Goal: Task Accomplishment & Management: Use online tool/utility

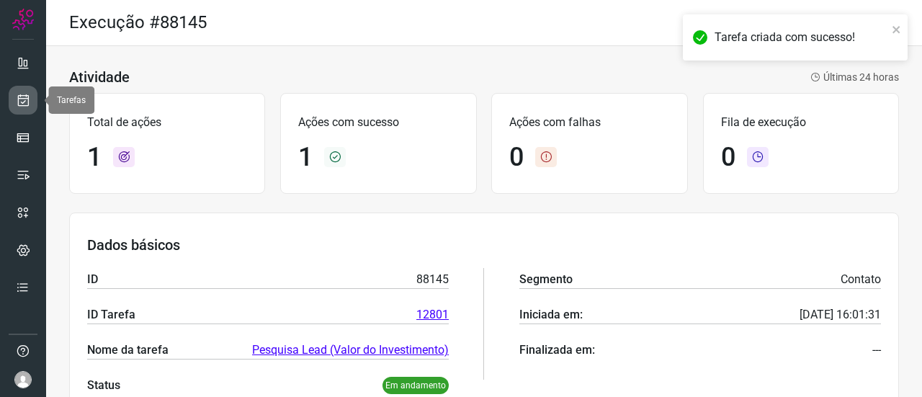
click at [26, 97] on icon at bounding box center [23, 100] width 15 height 14
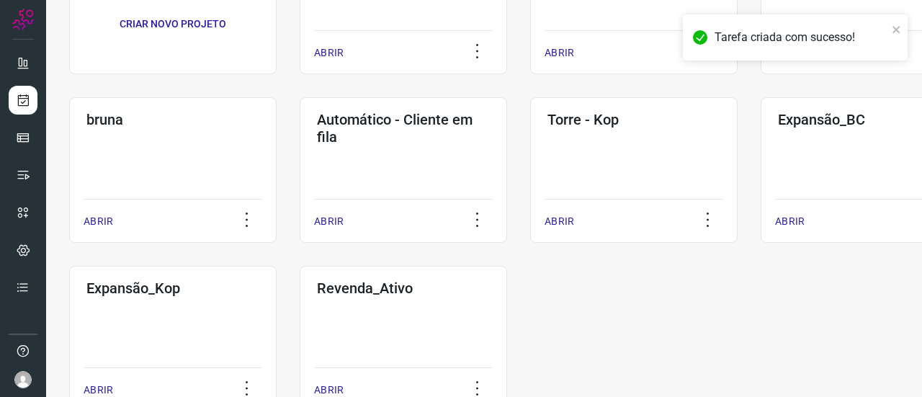
scroll to position [164, 0]
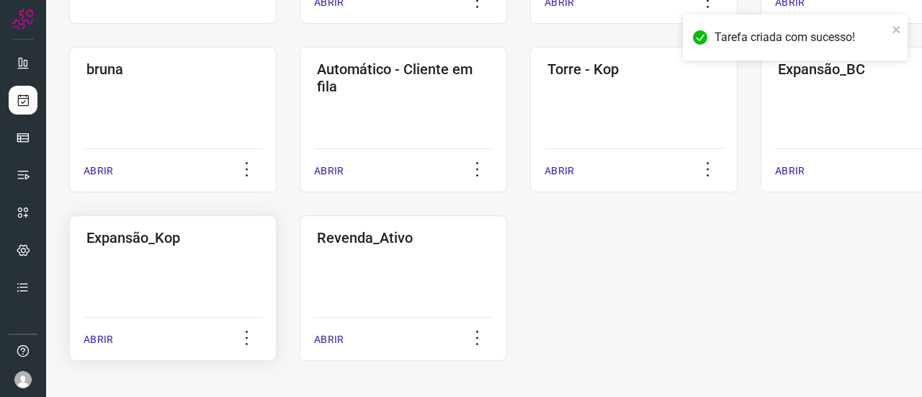
click at [156, 271] on div "Expansão_Kop ABRIR" at bounding box center [172, 287] width 207 height 145
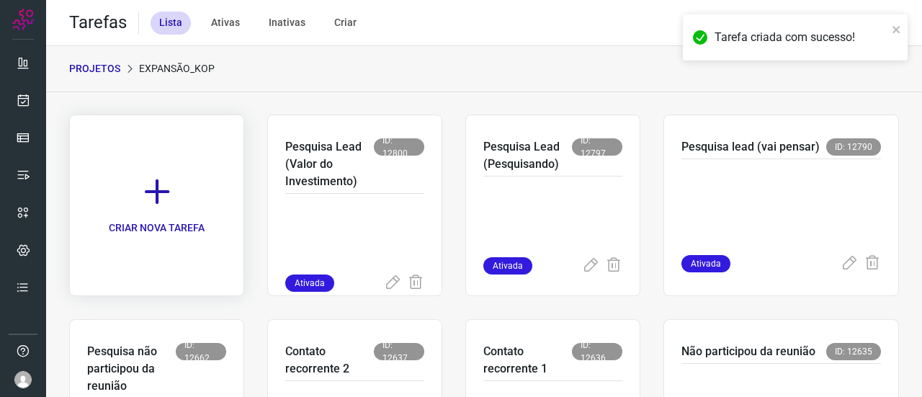
click at [168, 192] on icon at bounding box center [157, 192] width 32 height 32
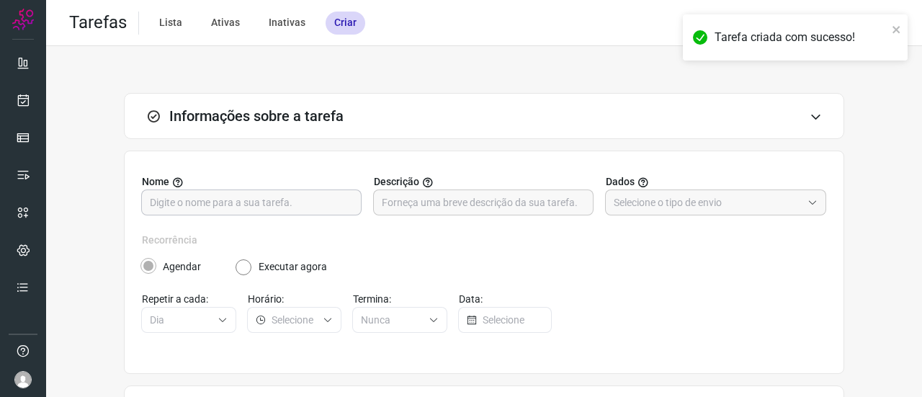
click at [232, 207] on input "text" at bounding box center [251, 202] width 203 height 24
paste input "Data Indisponível"
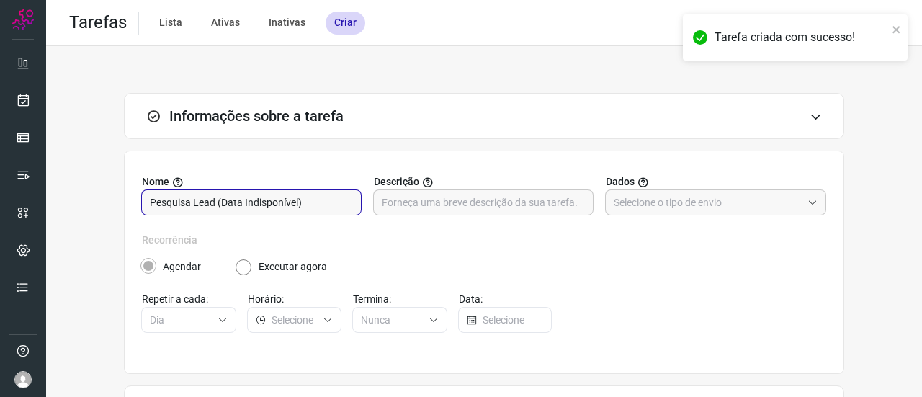
type input "Pesquisa Lead (Data Indisponível)"
click at [637, 197] on input "text" at bounding box center [708, 202] width 188 height 24
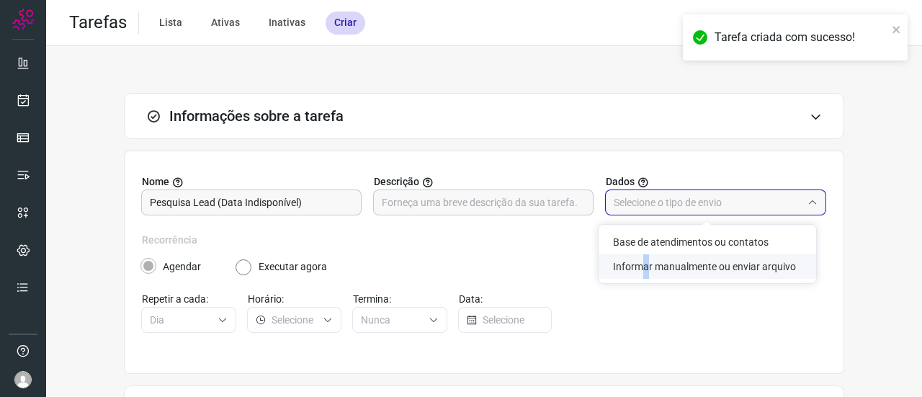
click at [638, 271] on li "Informar manualmente ou enviar arquivo" at bounding box center [706, 266] width 217 height 24
type input "Informar manualmente ou enviar arquivo"
radio input "false"
radio input "true"
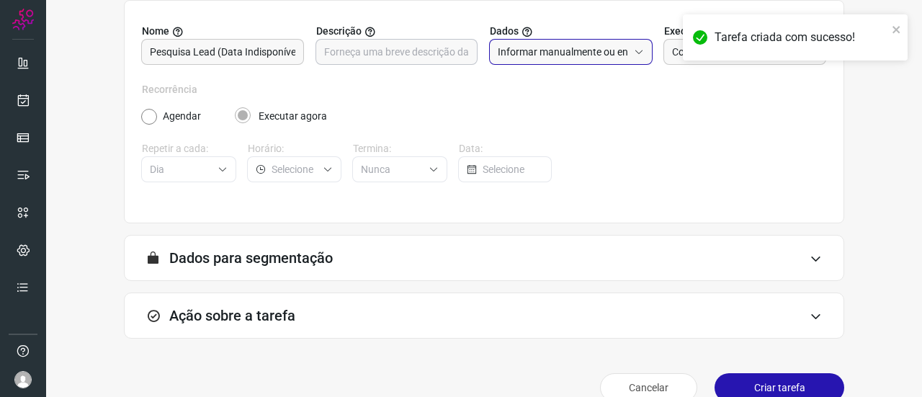
scroll to position [175, 0]
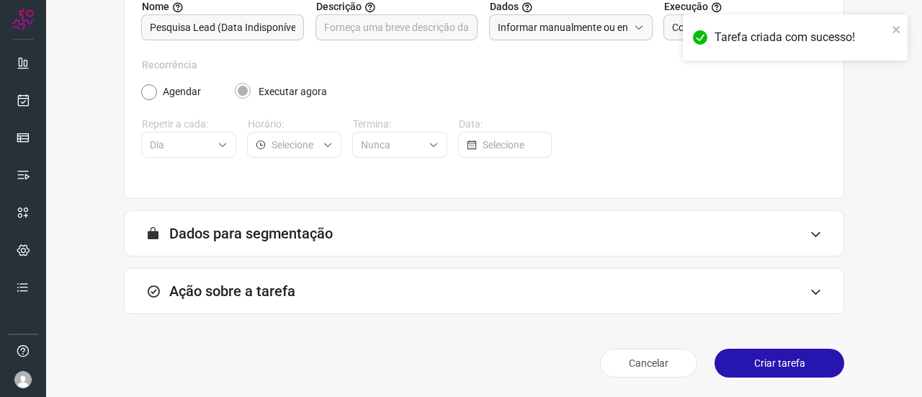
click at [287, 293] on h3 "Ação sobre a tarefa" at bounding box center [232, 290] width 126 height 17
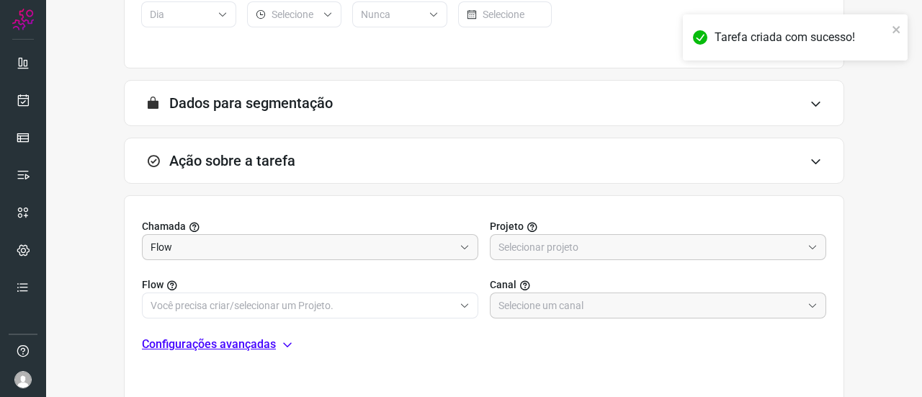
scroll to position [319, 0]
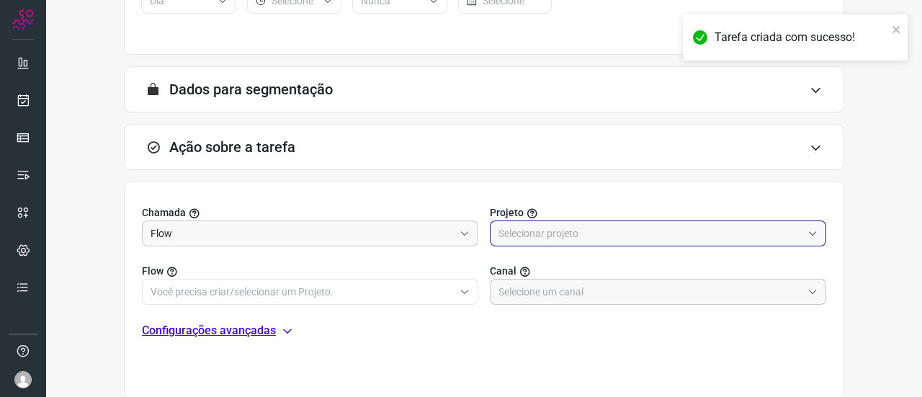
click at [518, 238] on input "text" at bounding box center [649, 233] width 303 height 24
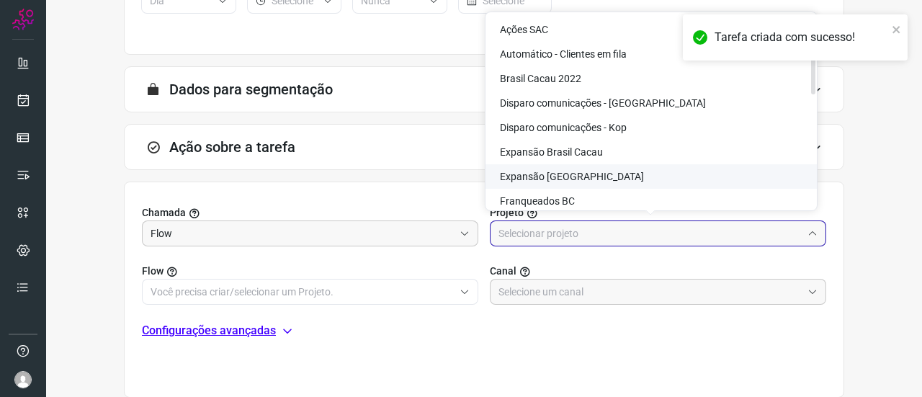
click at [578, 172] on span "Expansão [GEOGRAPHIC_DATA]" at bounding box center [572, 177] width 144 height 12
type input "Expansão [GEOGRAPHIC_DATA]"
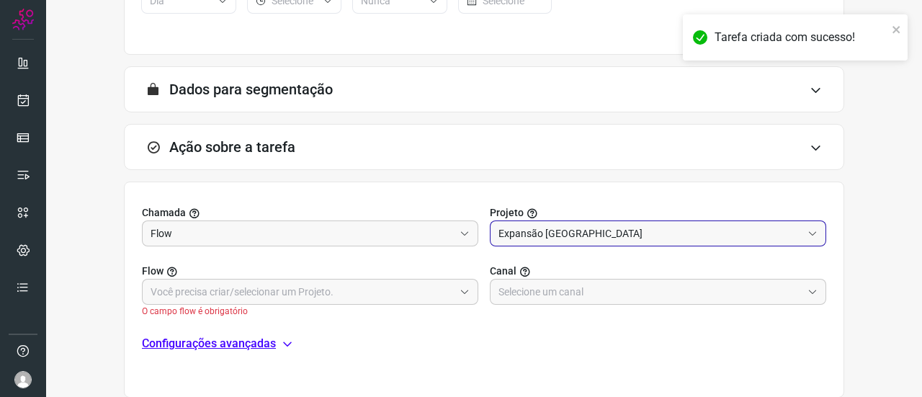
scroll to position [403, 0]
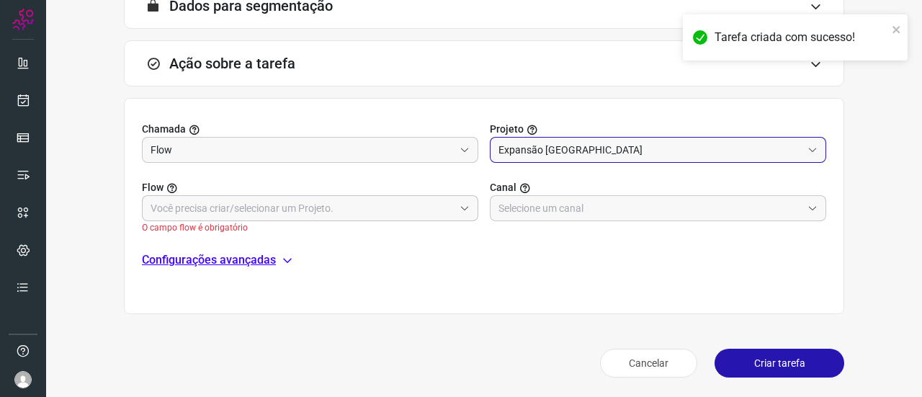
click at [263, 217] on input "text" at bounding box center [301, 208] width 303 height 24
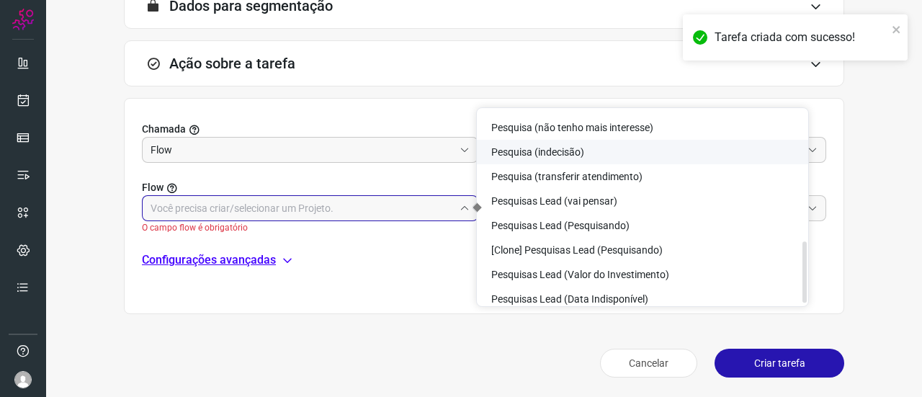
scroll to position [423, 0]
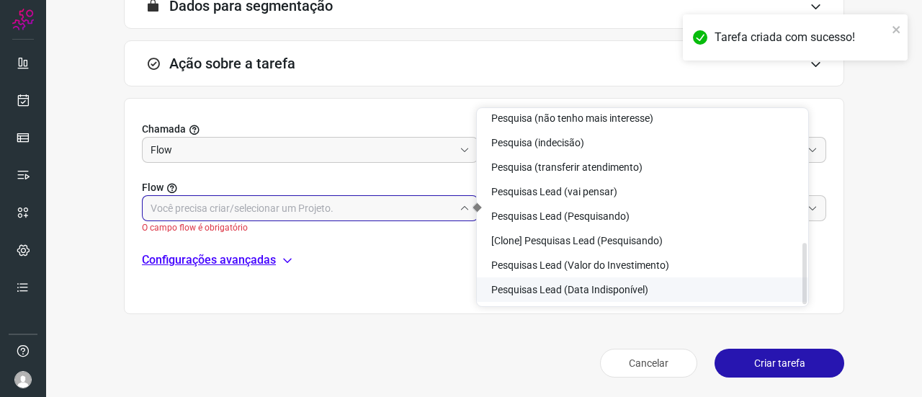
click at [623, 284] on span "Pesquisas Lead (Data Indisponível)" at bounding box center [569, 290] width 157 height 12
type input "Pesquisas Lead (Data Indisponível)"
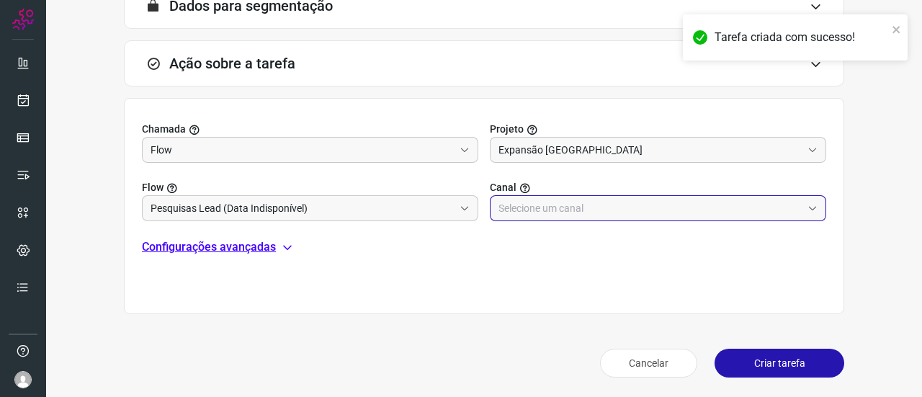
click at [566, 213] on input "text" at bounding box center [649, 208] width 303 height 24
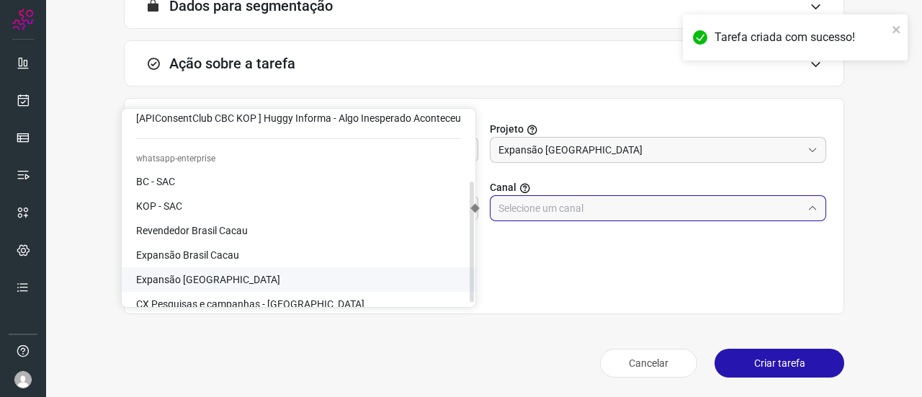
scroll to position [117, 0]
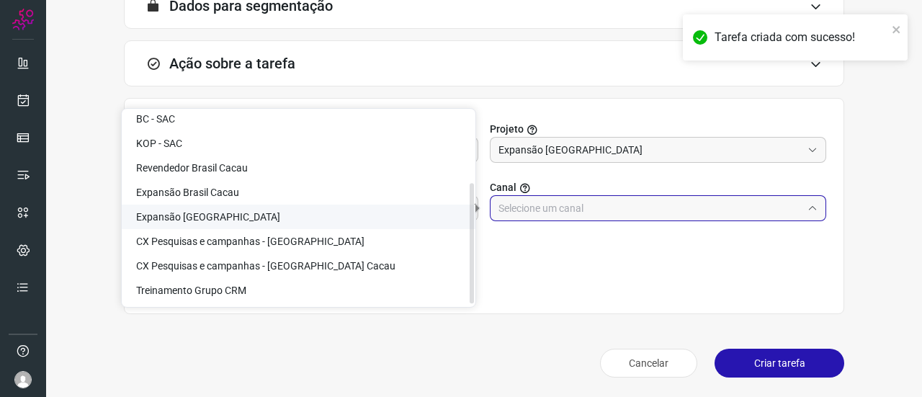
click at [176, 220] on span "Expansão [GEOGRAPHIC_DATA]" at bounding box center [208, 217] width 144 height 12
type input "Expansão [GEOGRAPHIC_DATA]"
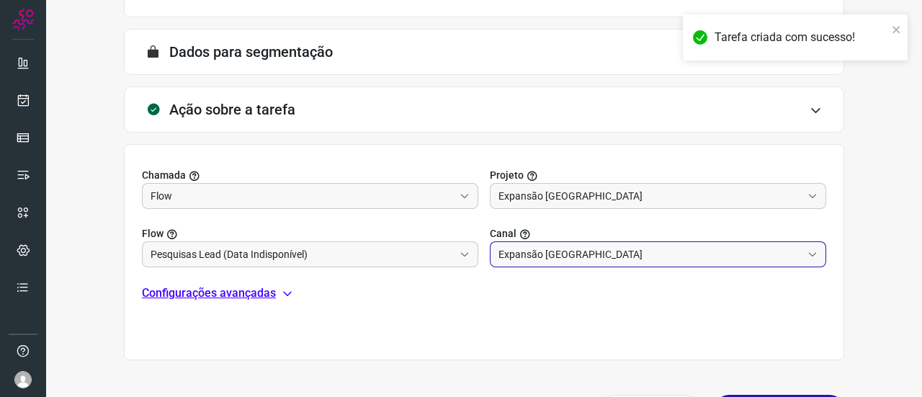
scroll to position [403, 0]
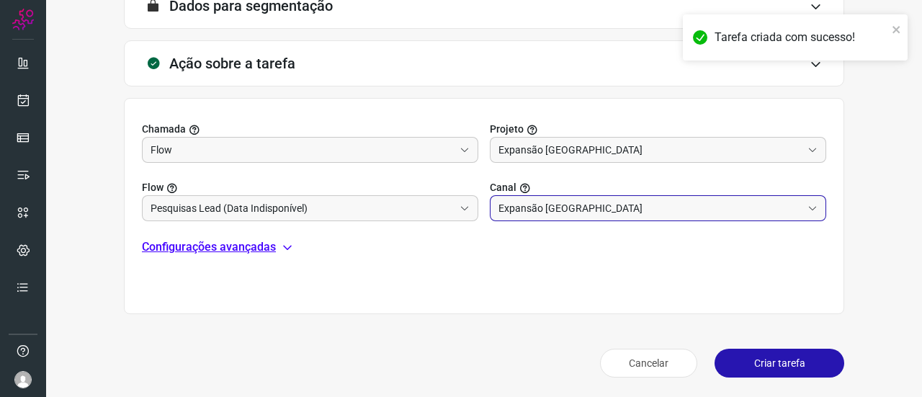
click at [779, 358] on button "Criar tarefa" at bounding box center [779, 363] width 130 height 29
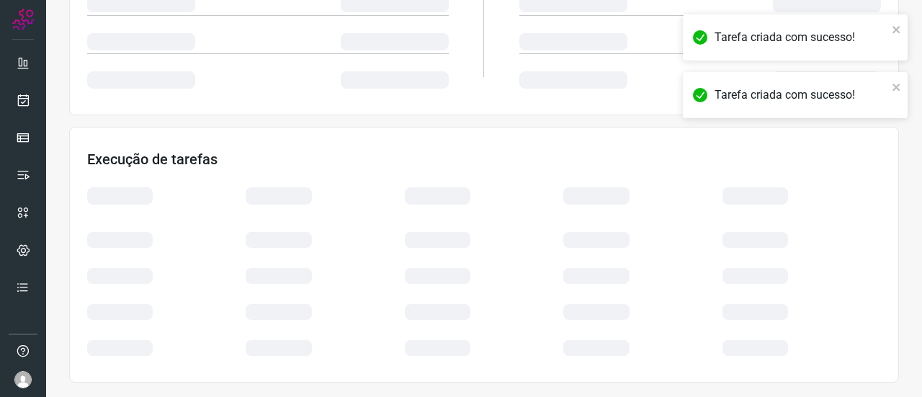
scroll to position [344, 0]
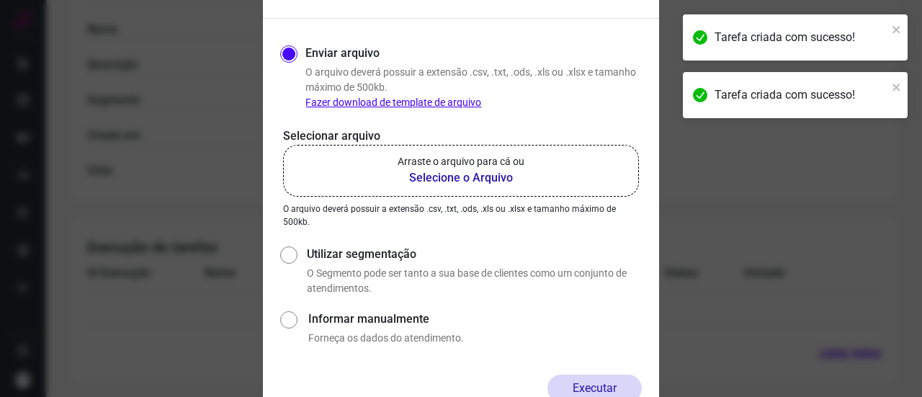
click at [436, 172] on b "Selecione o Arquivo" at bounding box center [460, 177] width 127 height 17
click at [0, 0] on input "Arraste o arquivo para cá ou Selecione o Arquivo" at bounding box center [0, 0] width 0 height 0
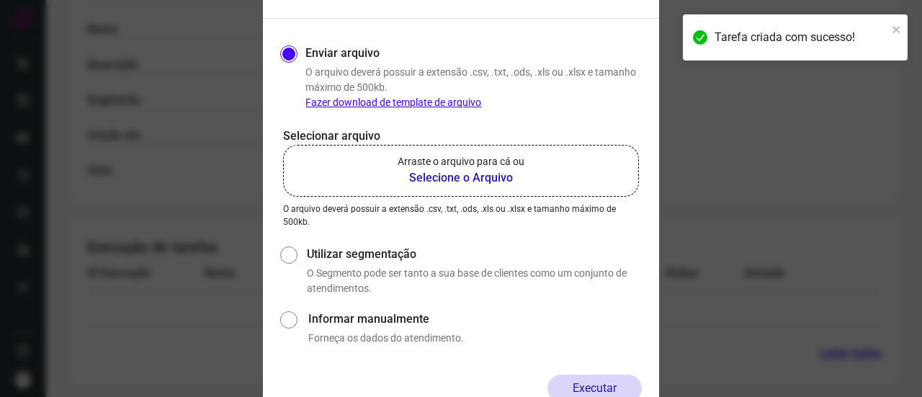
click at [444, 174] on b "Selecione o Arquivo" at bounding box center [460, 177] width 127 height 17
click at [0, 0] on input "Arraste o arquivo para cá ou Selecione o Arquivo" at bounding box center [0, 0] width 0 height 0
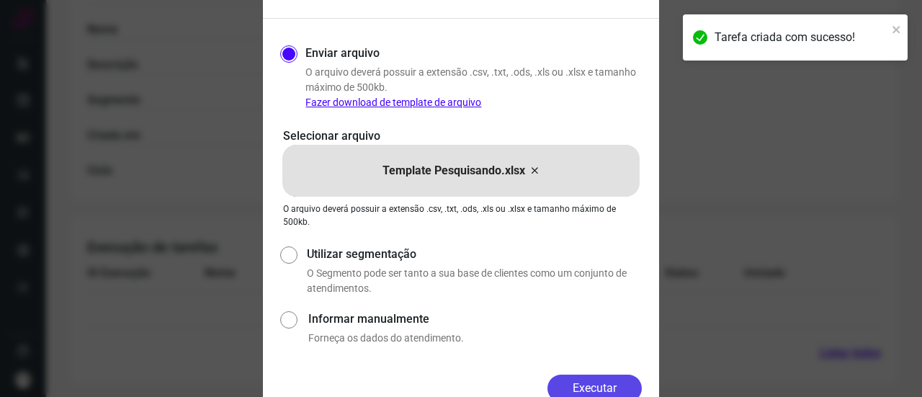
click at [589, 388] on button "Executar" at bounding box center [594, 387] width 94 height 27
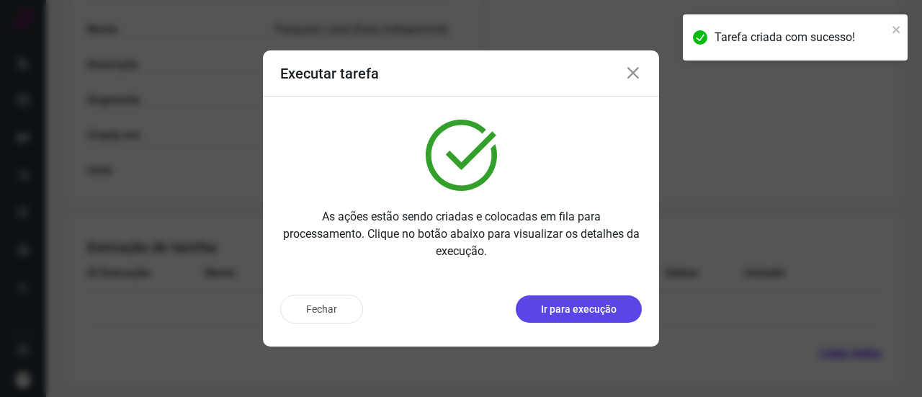
click at [585, 314] on p "Ir para execução" at bounding box center [579, 309] width 76 height 15
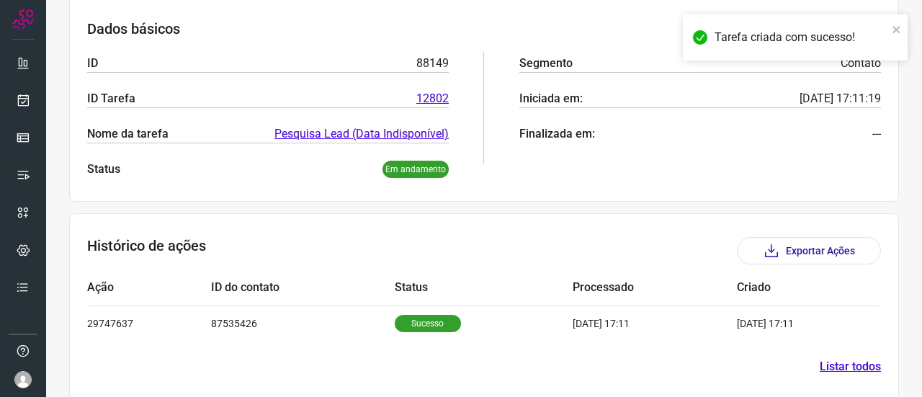
scroll to position [230, 0]
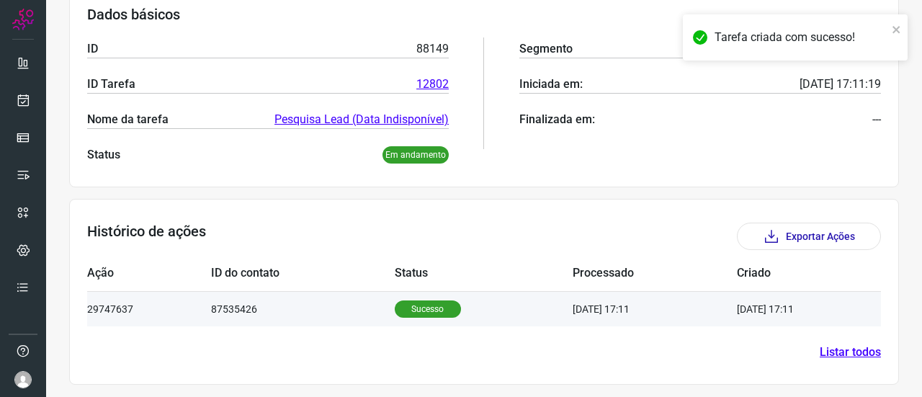
click at [572, 307] on td "[DATE] 17:11" at bounding box center [654, 308] width 164 height 35
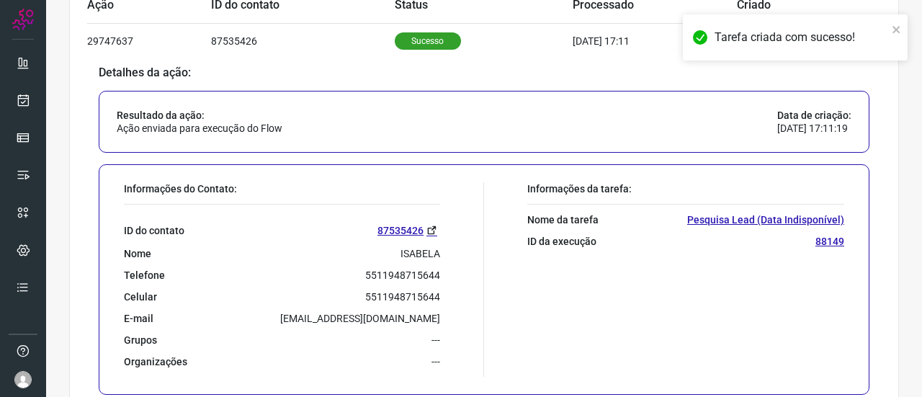
scroll to position [576, 0]
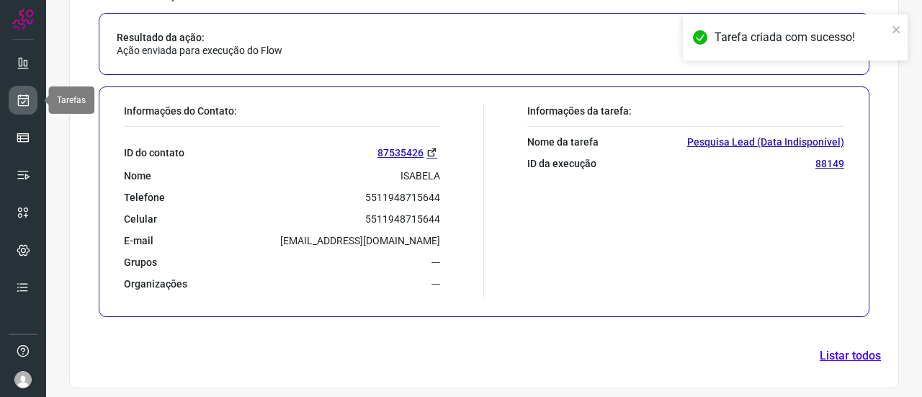
click at [27, 101] on icon at bounding box center [23, 100] width 15 height 14
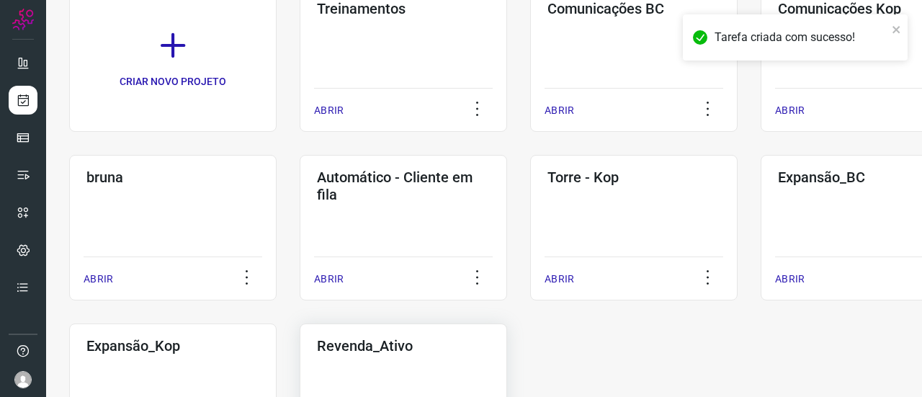
scroll to position [236, 0]
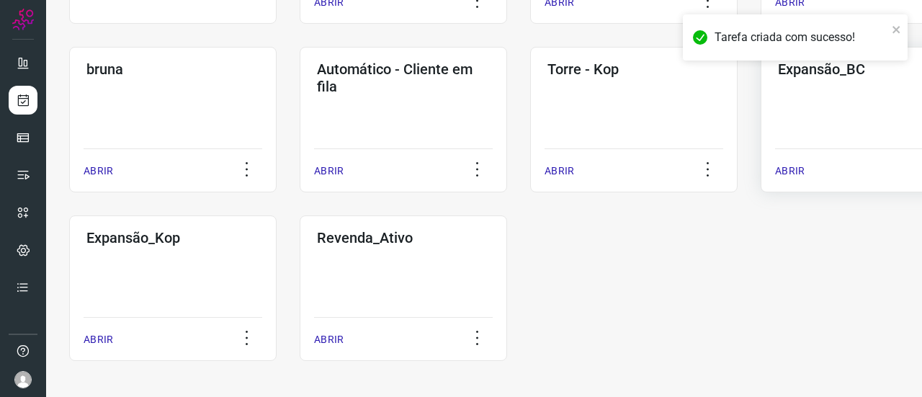
click at [814, 111] on div "Expansão_BC ABRIR" at bounding box center [863, 119] width 207 height 145
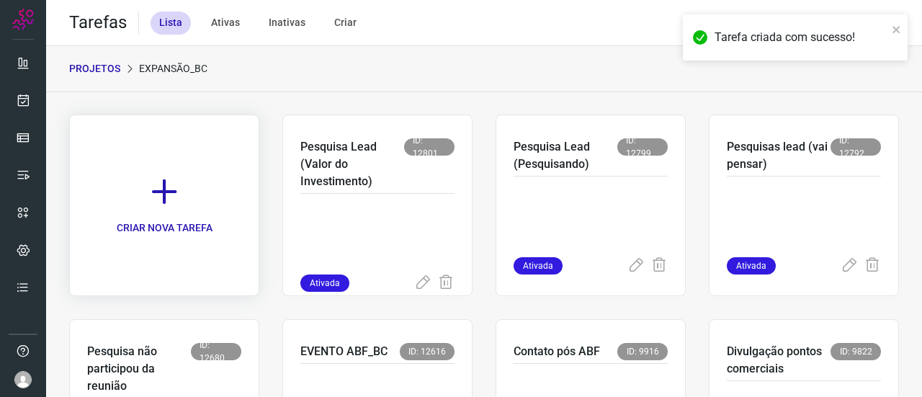
click at [169, 189] on icon at bounding box center [164, 192] width 32 height 32
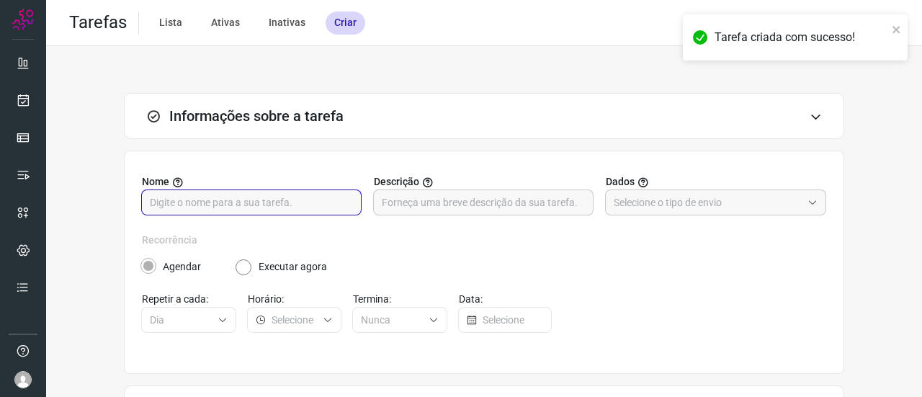
click at [287, 204] on input "text" at bounding box center [251, 202] width 203 height 24
paste input "Data Indisponível"
type input "Pesquisa Lead (Data Indisponível)"
click at [443, 197] on input "text" at bounding box center [483, 202] width 203 height 24
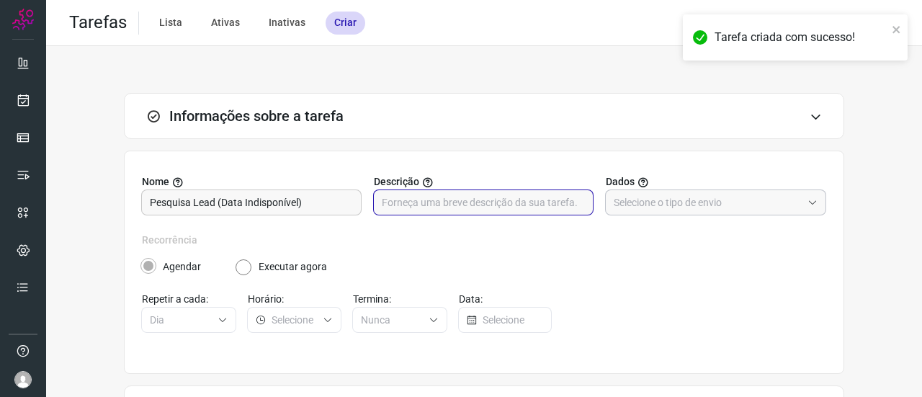
click at [639, 197] on input "text" at bounding box center [708, 202] width 188 height 24
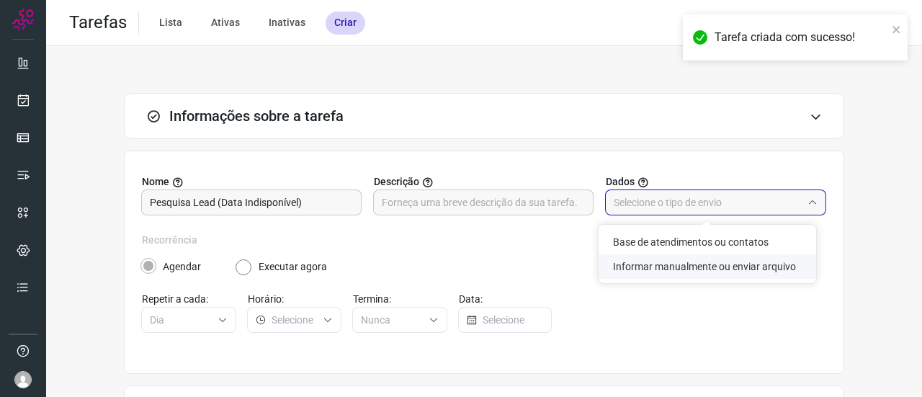
click at [650, 266] on li "Informar manualmente ou enviar arquivo" at bounding box center [706, 266] width 217 height 24
type input "Informar manualmente ou enviar arquivo"
radio input "false"
radio input "true"
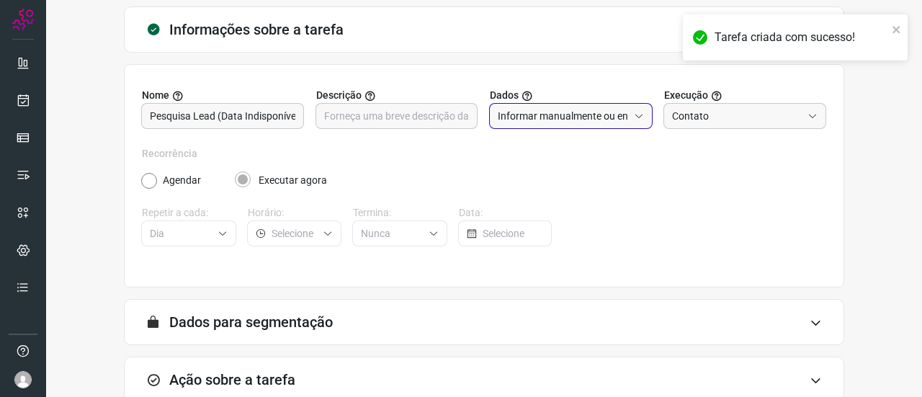
scroll to position [175, 0]
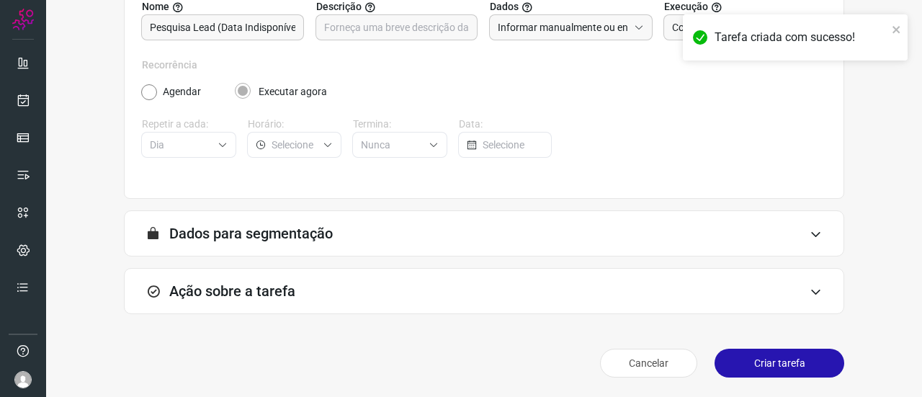
click at [264, 295] on h3 "Ação sobre a tarefa" at bounding box center [232, 290] width 126 height 17
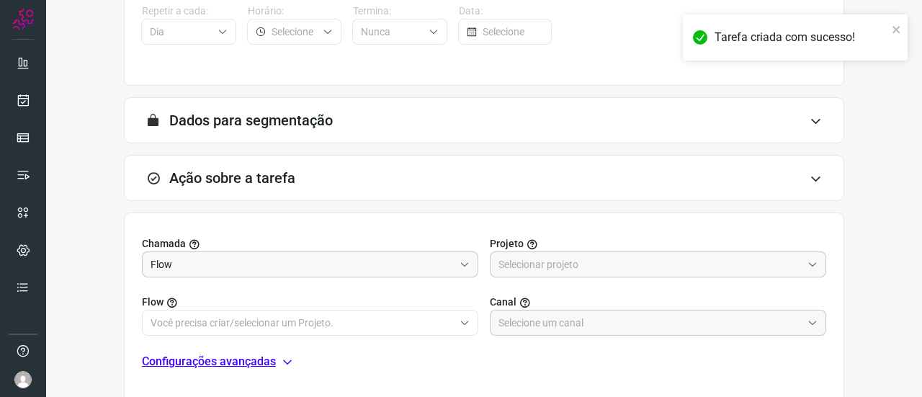
scroll to position [403, 0]
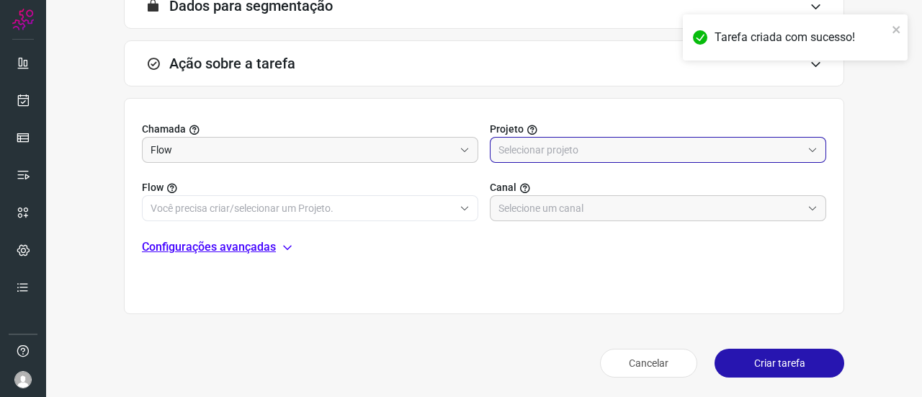
click at [530, 143] on input "text" at bounding box center [649, 150] width 303 height 24
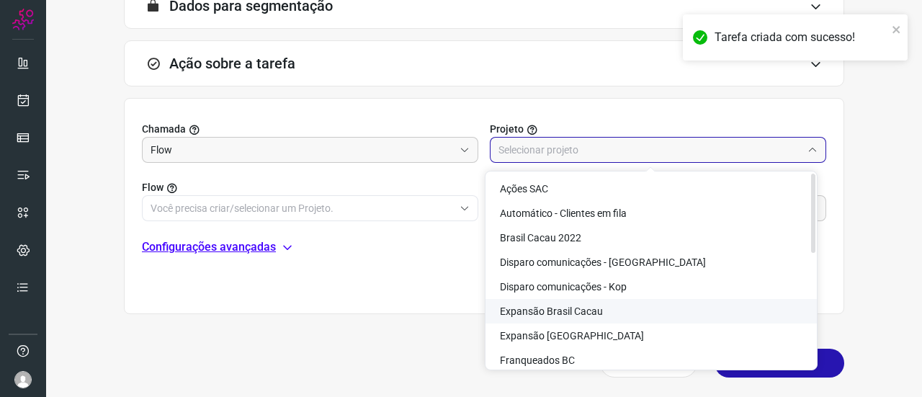
click at [588, 309] on span "Expansão Brasil Cacau" at bounding box center [551, 311] width 103 height 12
type input "Expansão Brasil Cacau"
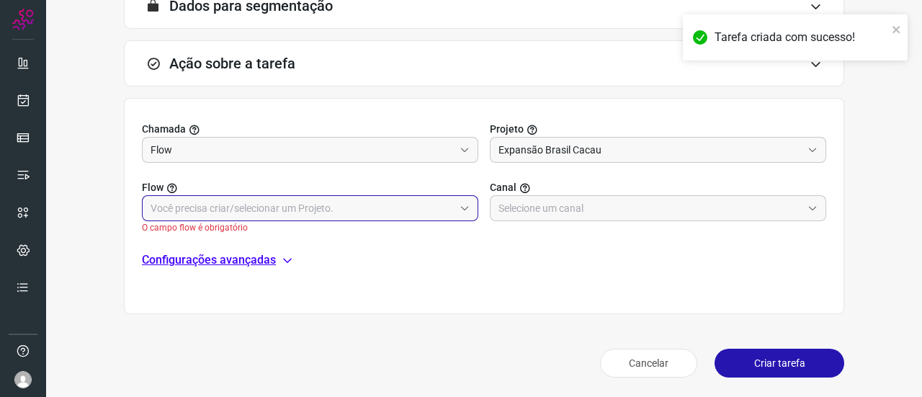
click at [206, 205] on input "text" at bounding box center [301, 208] width 303 height 24
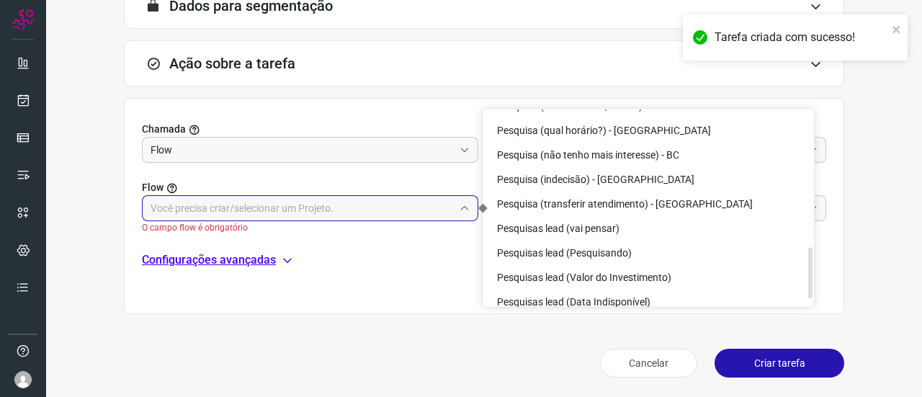
scroll to position [546, 0]
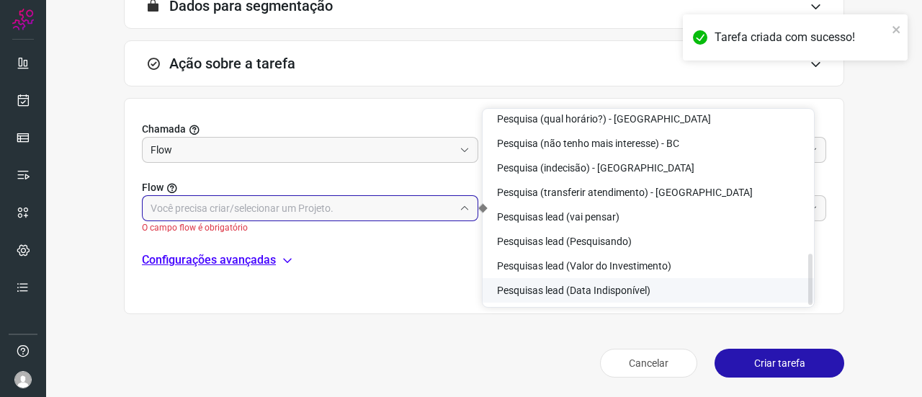
click at [642, 284] on span "Pesquisas lead (Data Indisponível)" at bounding box center [573, 290] width 153 height 12
type input "Pesquisas lead (Data Indisponível)"
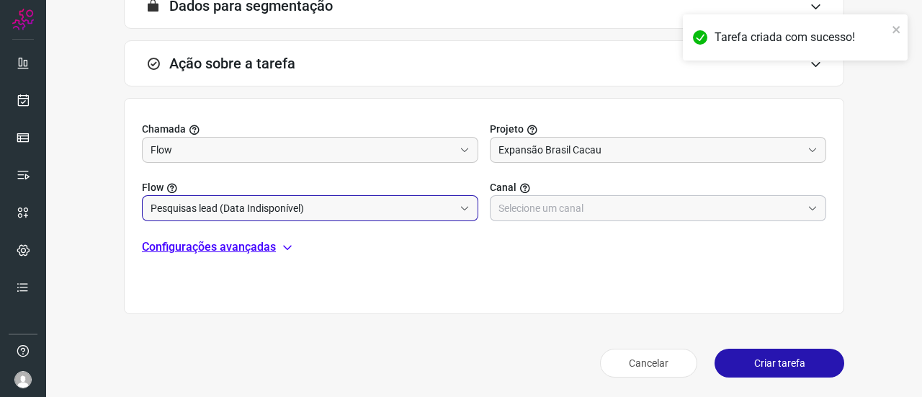
click at [553, 208] on input "text" at bounding box center [649, 208] width 303 height 24
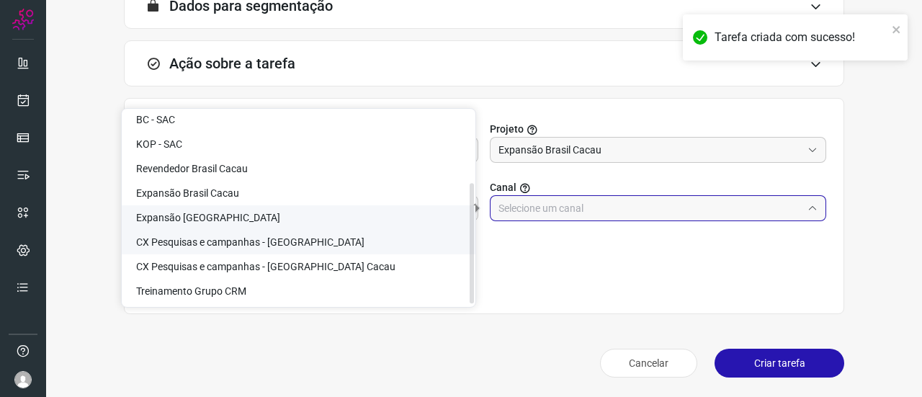
scroll to position [117, 0]
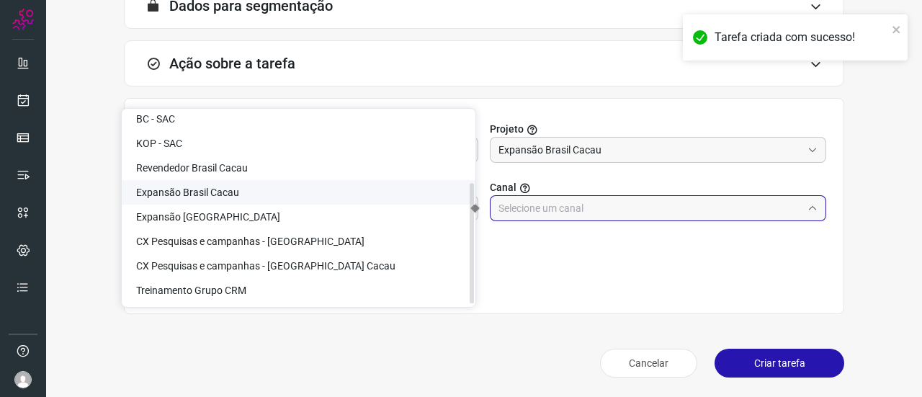
click at [229, 192] on span "Expansão Brasil Cacau" at bounding box center [187, 193] width 103 height 12
type input "Expansão Brasil Cacau"
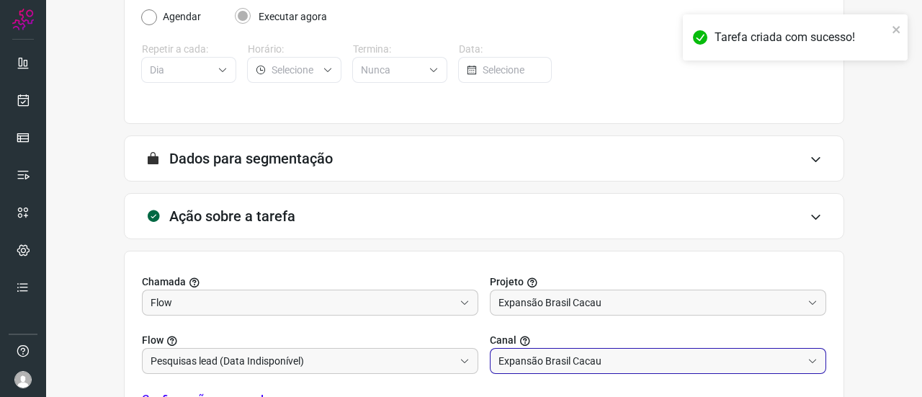
scroll to position [403, 0]
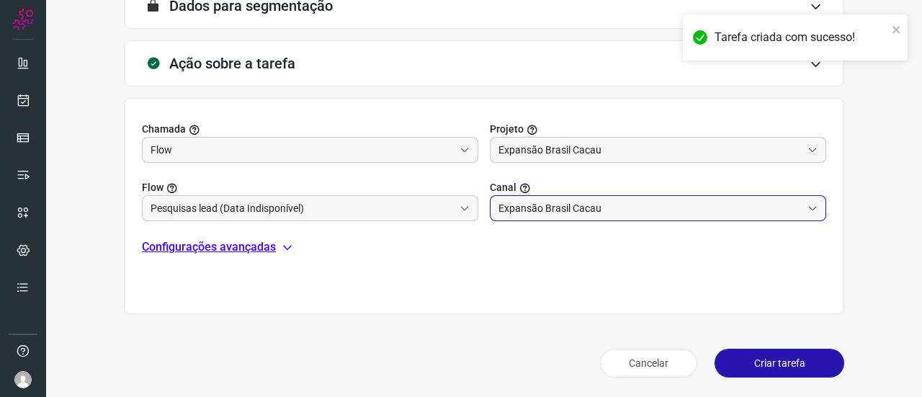
click at [752, 356] on button "Criar tarefa" at bounding box center [779, 363] width 130 height 29
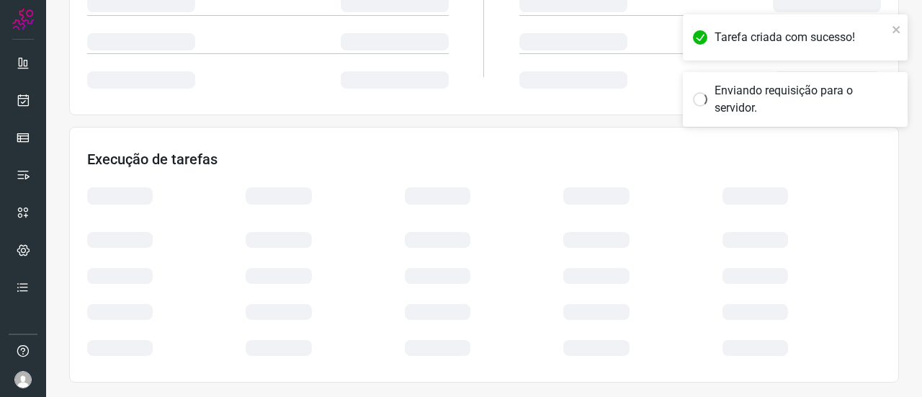
scroll to position [344, 0]
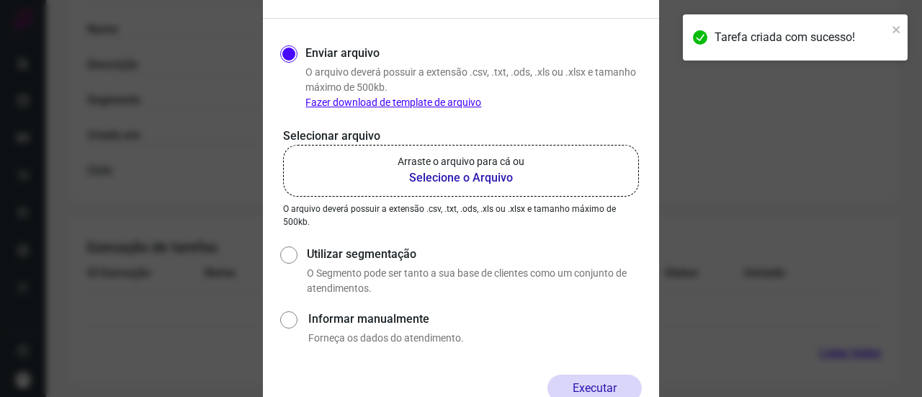
click at [443, 169] on p "Arraste o arquivo para cá ou" at bounding box center [460, 161] width 127 height 15
click at [0, 0] on input "Arraste o arquivo para cá ou Selecione o Arquivo" at bounding box center [0, 0] width 0 height 0
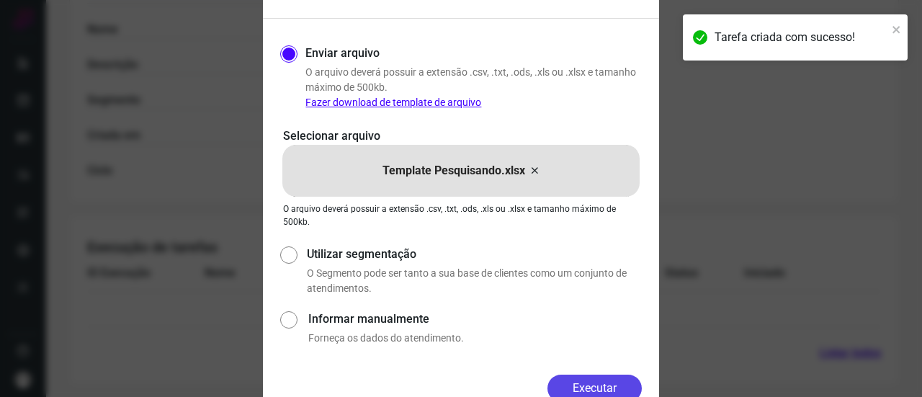
click at [590, 379] on button "Executar" at bounding box center [594, 387] width 94 height 27
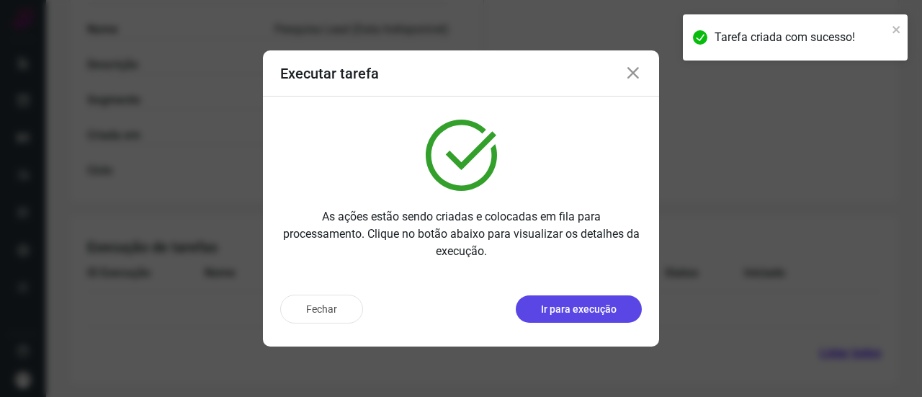
click at [561, 306] on p "Ir para execução" at bounding box center [579, 309] width 76 height 15
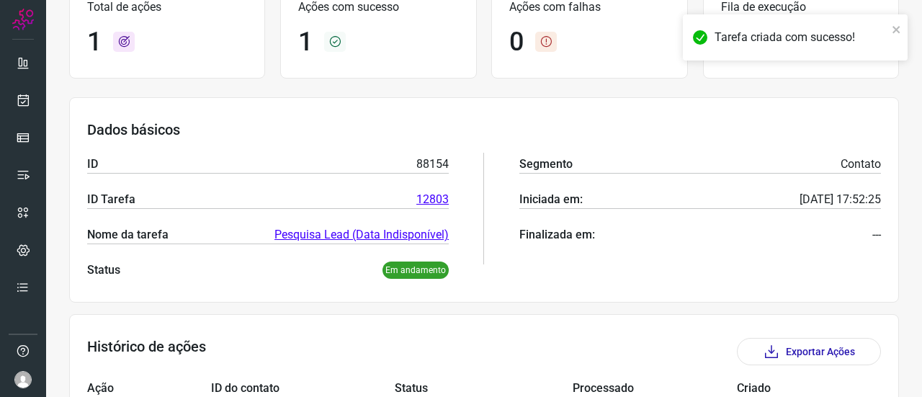
scroll to position [230, 0]
